Goal: Task Accomplishment & Management: Manage account settings

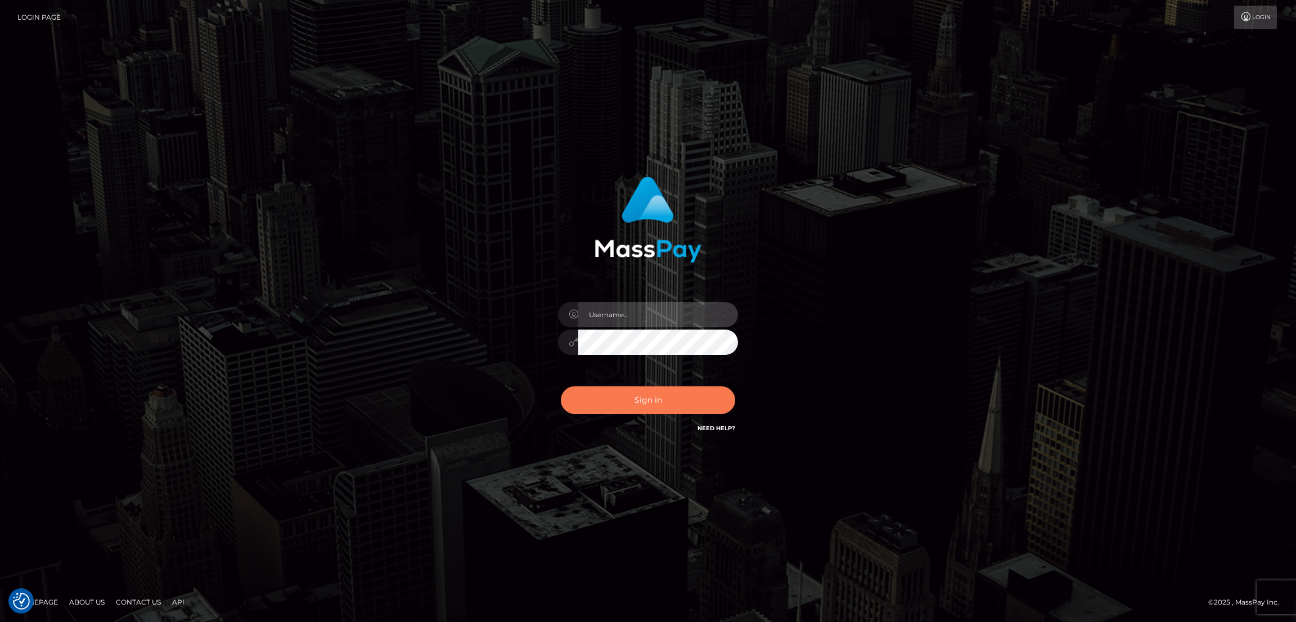
type input "by.es2"
click at [653, 398] on button "Sign in" at bounding box center [648, 401] width 174 height 28
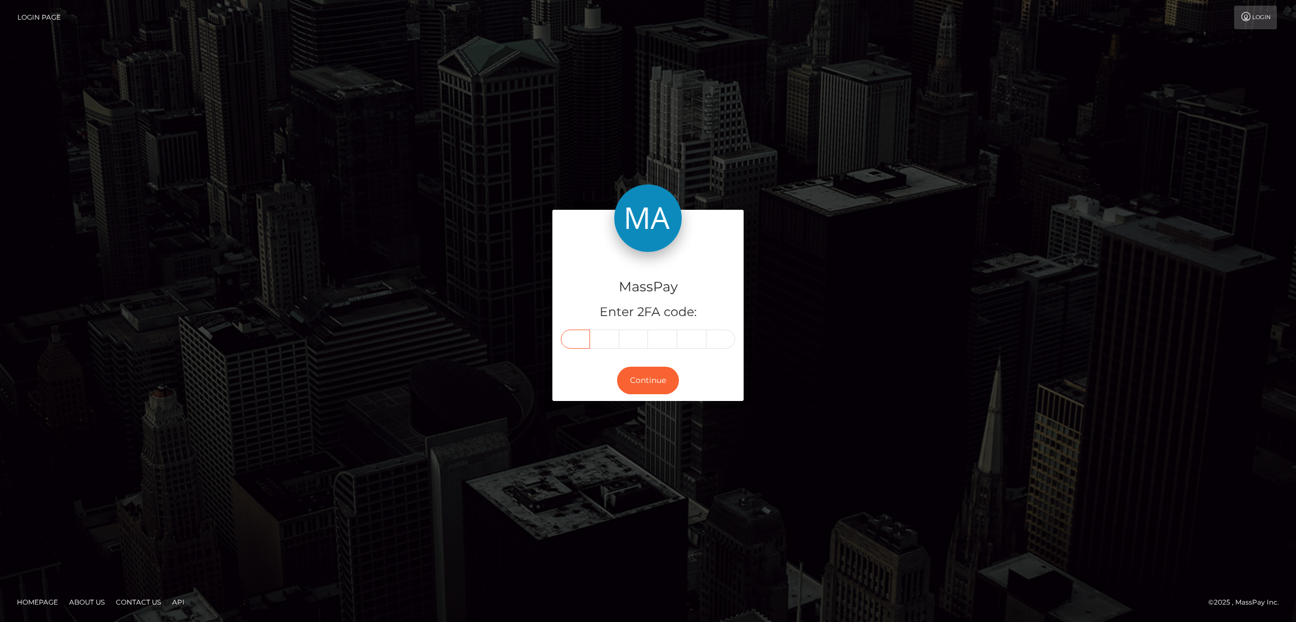
click at [586, 338] on input "text" at bounding box center [575, 339] width 29 height 19
paste input "8"
type input "8"
type input "9"
type input "7"
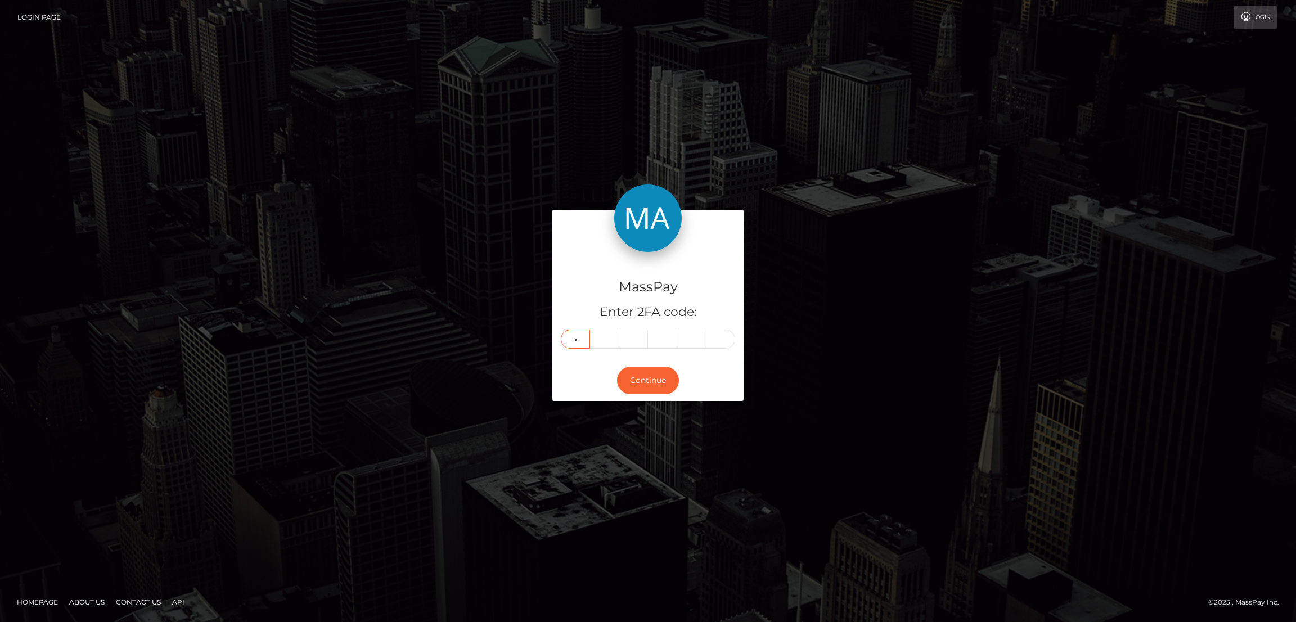
type input "6"
type input "2"
type input "3"
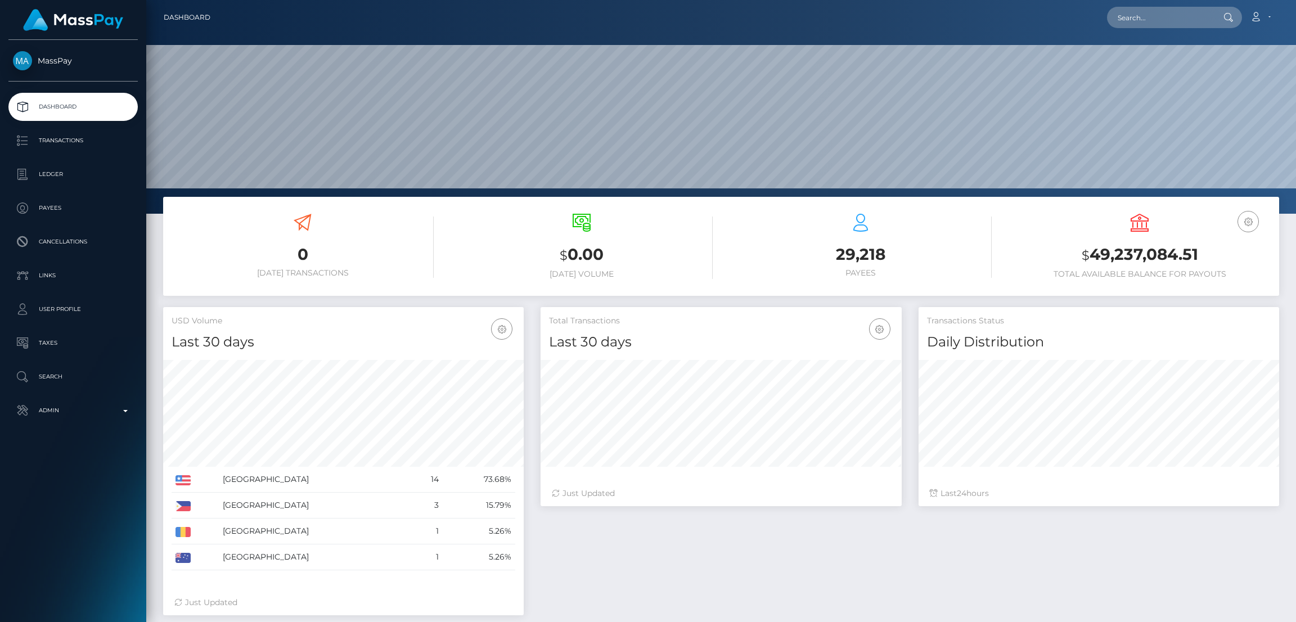
scroll to position [200, 361]
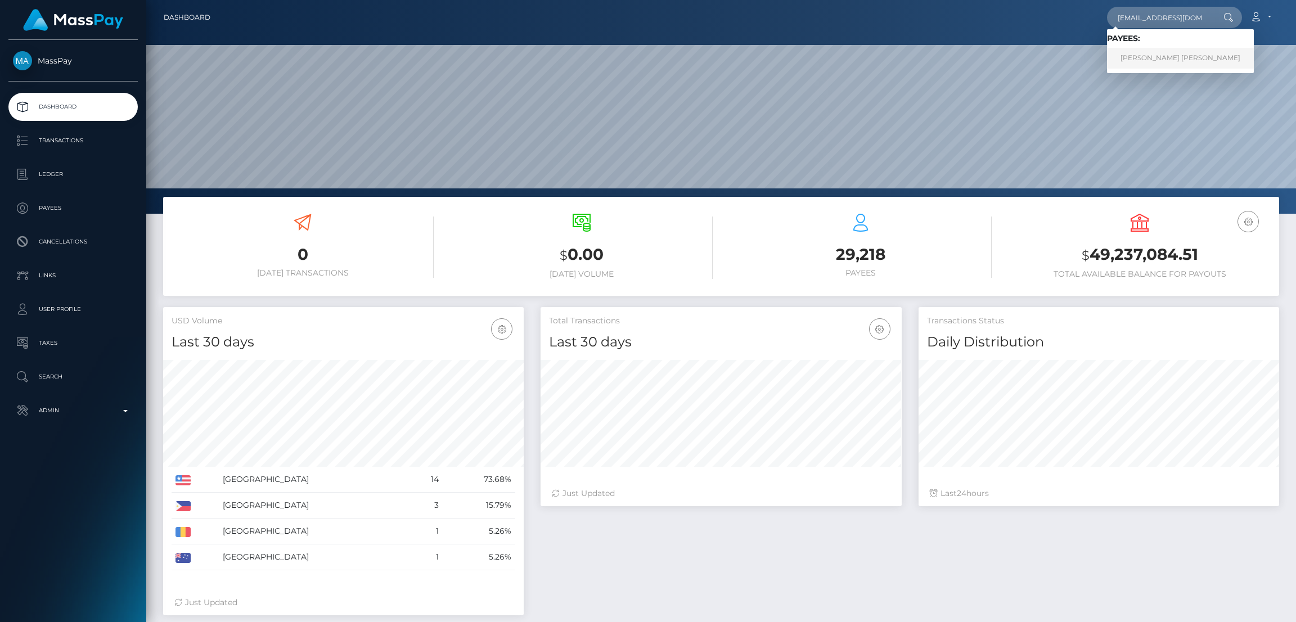
type input "[EMAIL_ADDRESS][DOMAIN_NAME]"
click at [1173, 57] on link "KAROL MICHELT RIOS GARCIA" at bounding box center [1180, 58] width 147 height 21
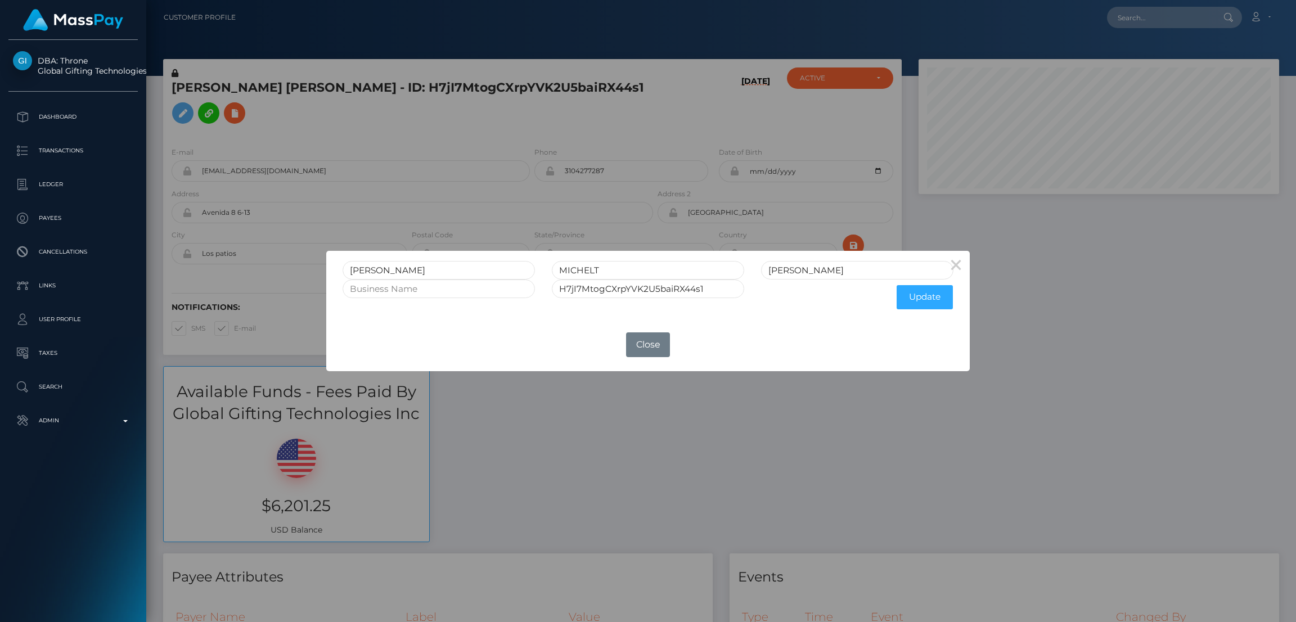
scroll to position [134, 361]
click at [360, 268] on input "KAROL" at bounding box center [439, 270] width 192 height 19
